Goal: Browse casually

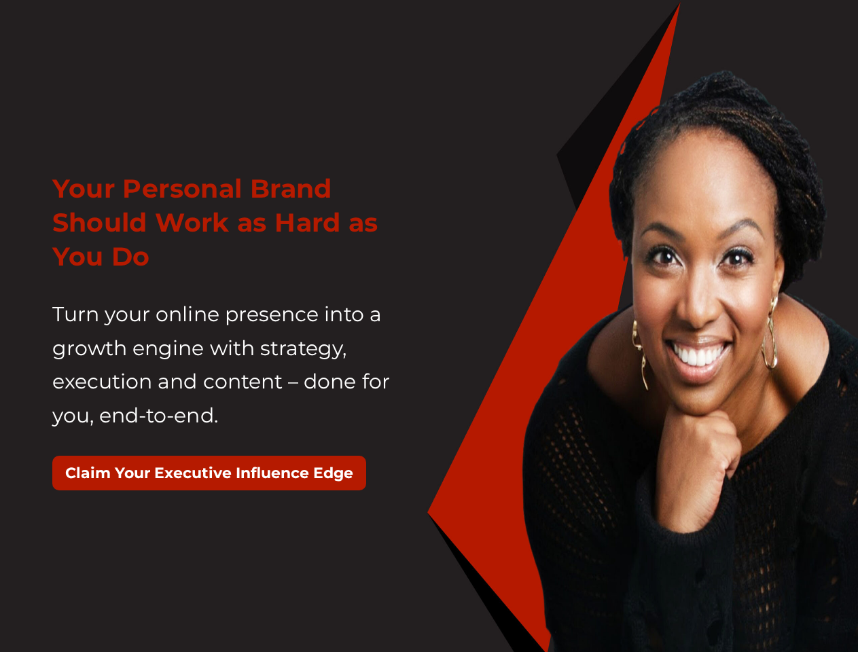
click at [429, 326] on div "Your Personal Brand Should Work as Hard as You Do Turn your online presence int…" at bounding box center [235, 338] width 387 height 366
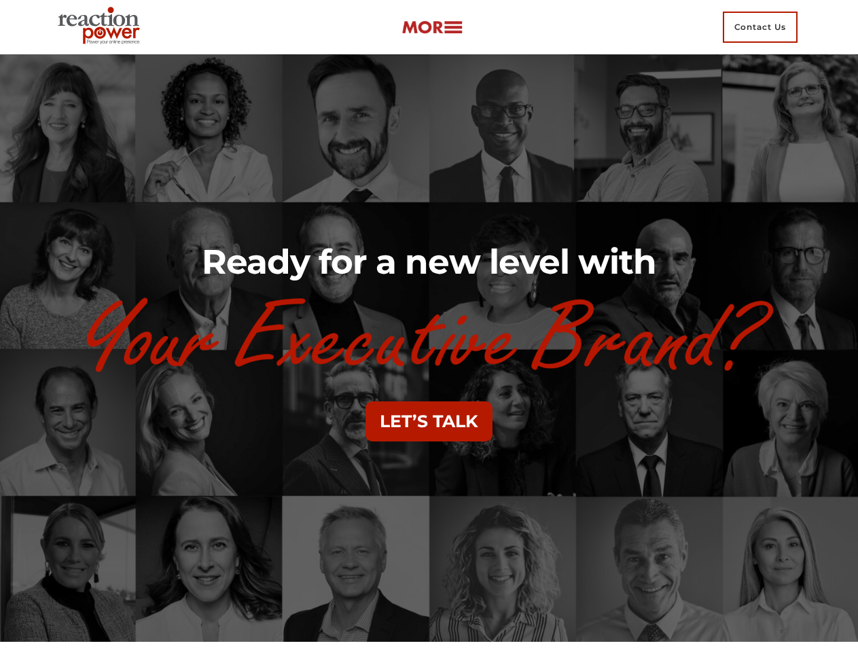
click at [429, 326] on img at bounding box center [430, 336] width 696 height 84
